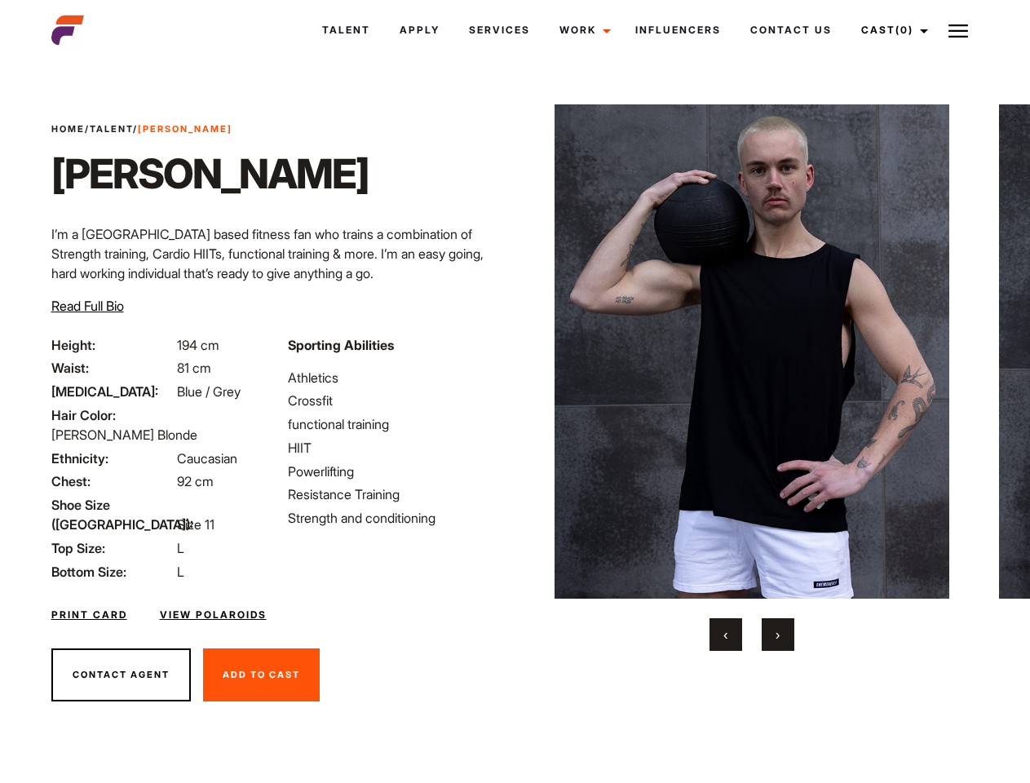
click at [890, 30] on link "Cast (0)" at bounding box center [891, 30] width 91 height 44
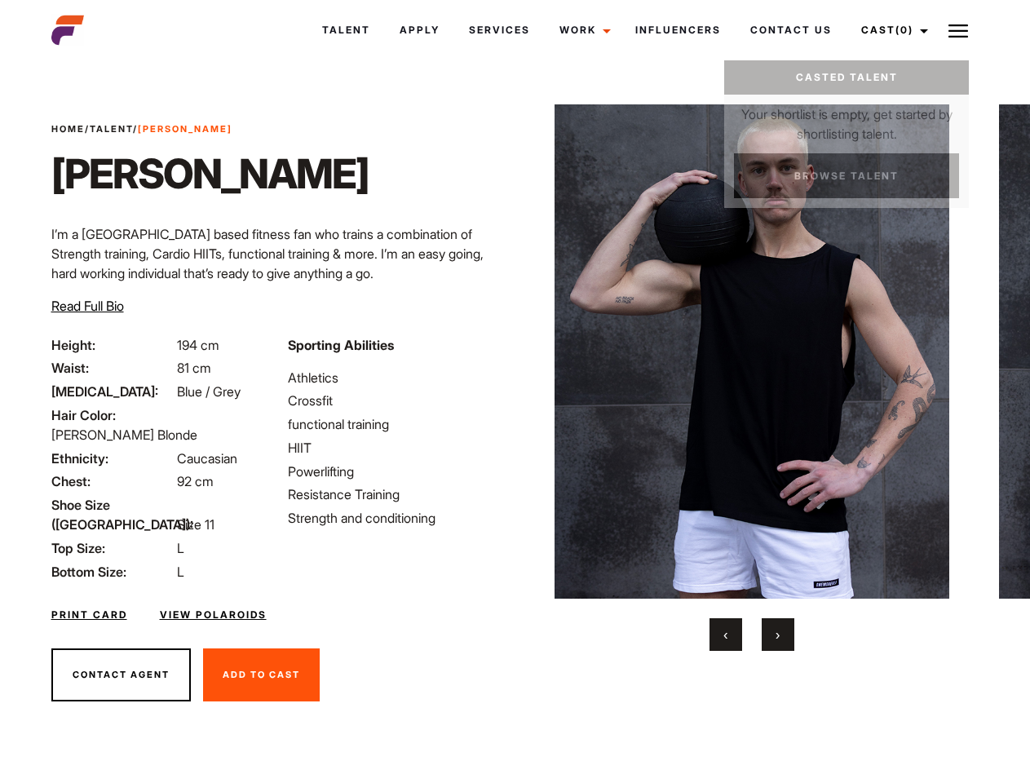
click at [958, 30] on img at bounding box center [958, 31] width 20 height 20
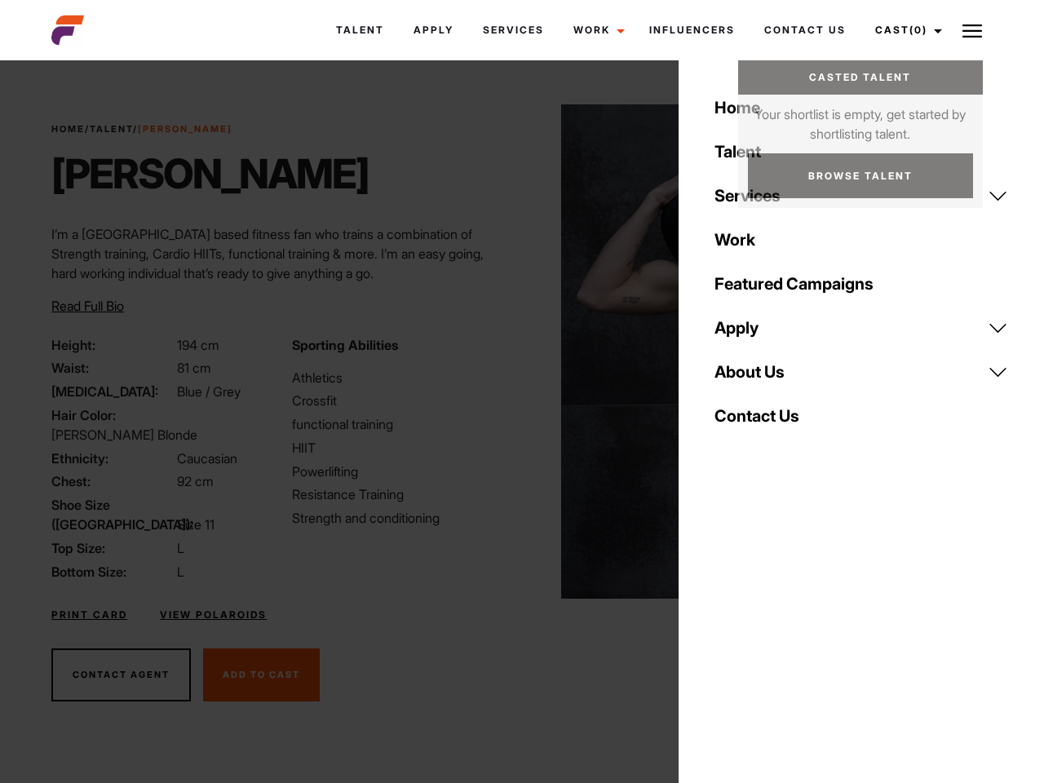
click at [751, 378] on img at bounding box center [758, 351] width 395 height 494
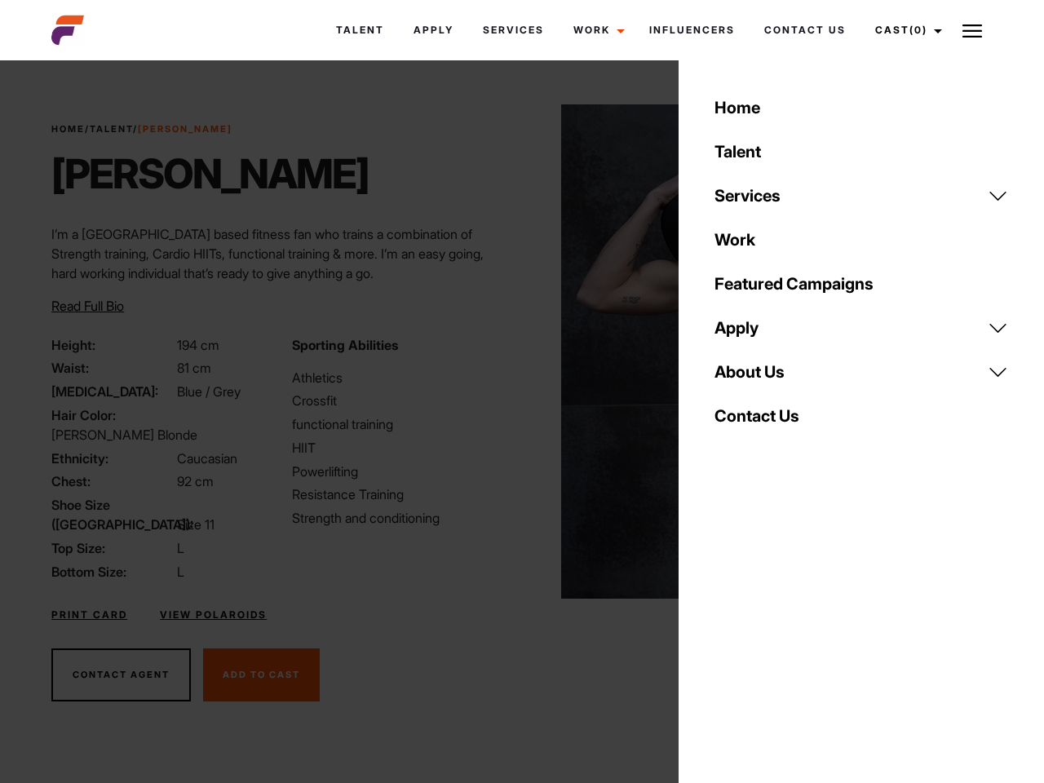
click at [515, 351] on div "Sporting Abilities Athletics Crossfit functional training HIIT Powerlifting Res…" at bounding box center [402, 458] width 240 height 246
click at [726, 634] on div "Home Talent Services Talent Casting Photography Videography Creative Hair and M…" at bounding box center [860, 391] width 365 height 783
click at [778, 634] on div "Home Talent Services Talent Casting Photography Videography Creative Hair and M…" at bounding box center [860, 391] width 365 height 783
